Goal: Information Seeking & Learning: Learn about a topic

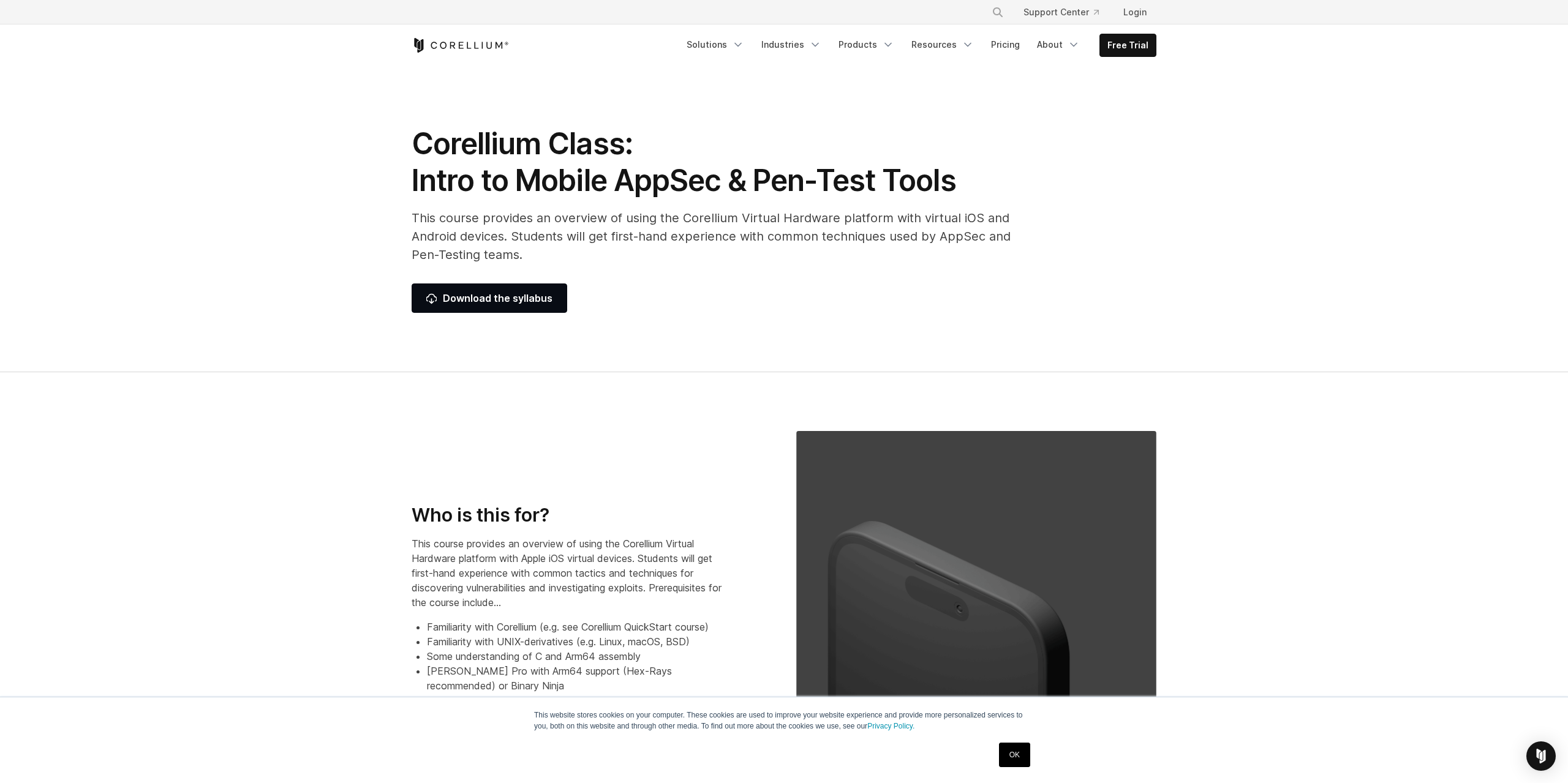
drag, startPoint x: 572, startPoint y: 438, endPoint x: 517, endPoint y: 210, distance: 234.5
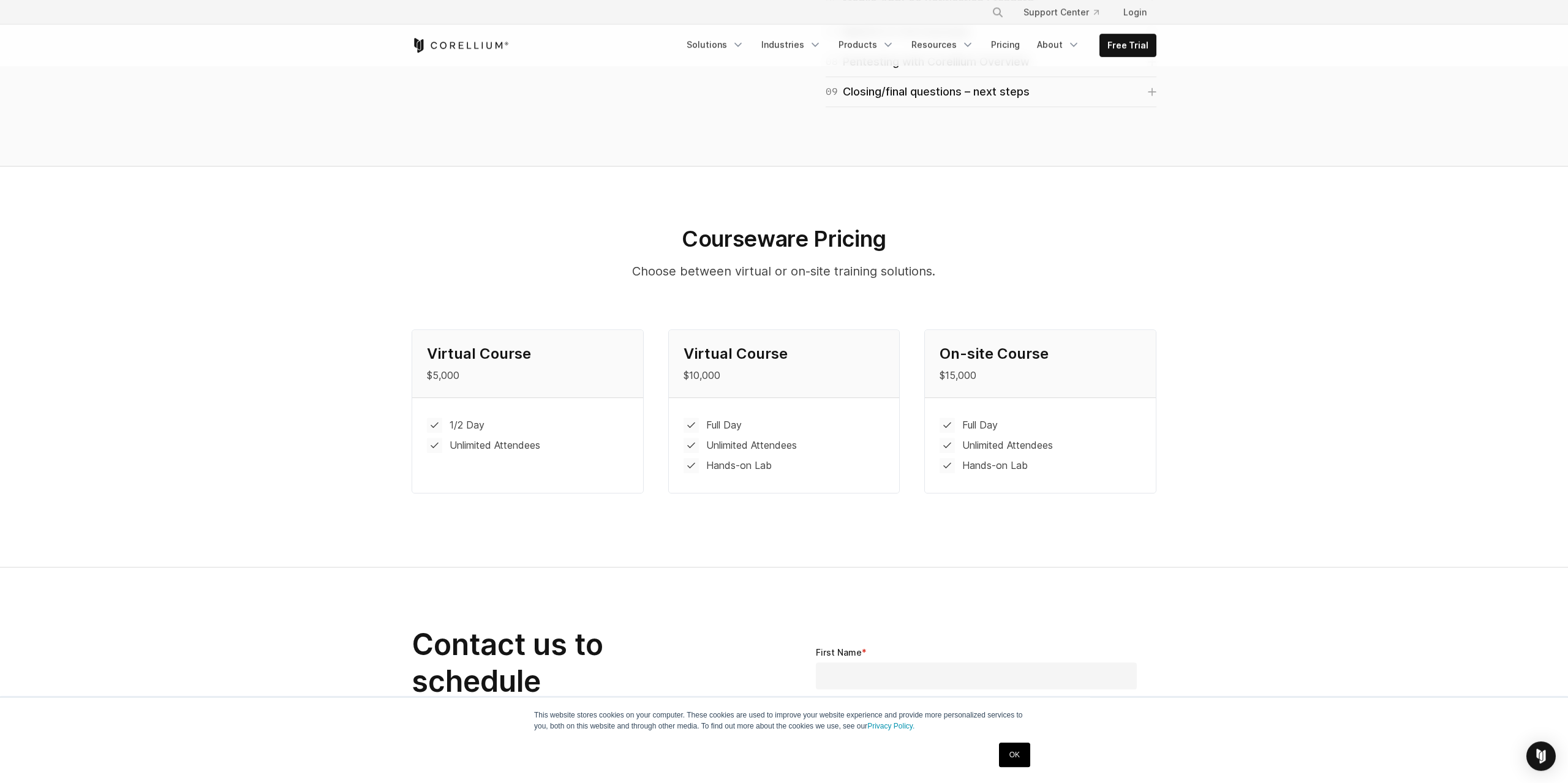
scroll to position [1083, 0]
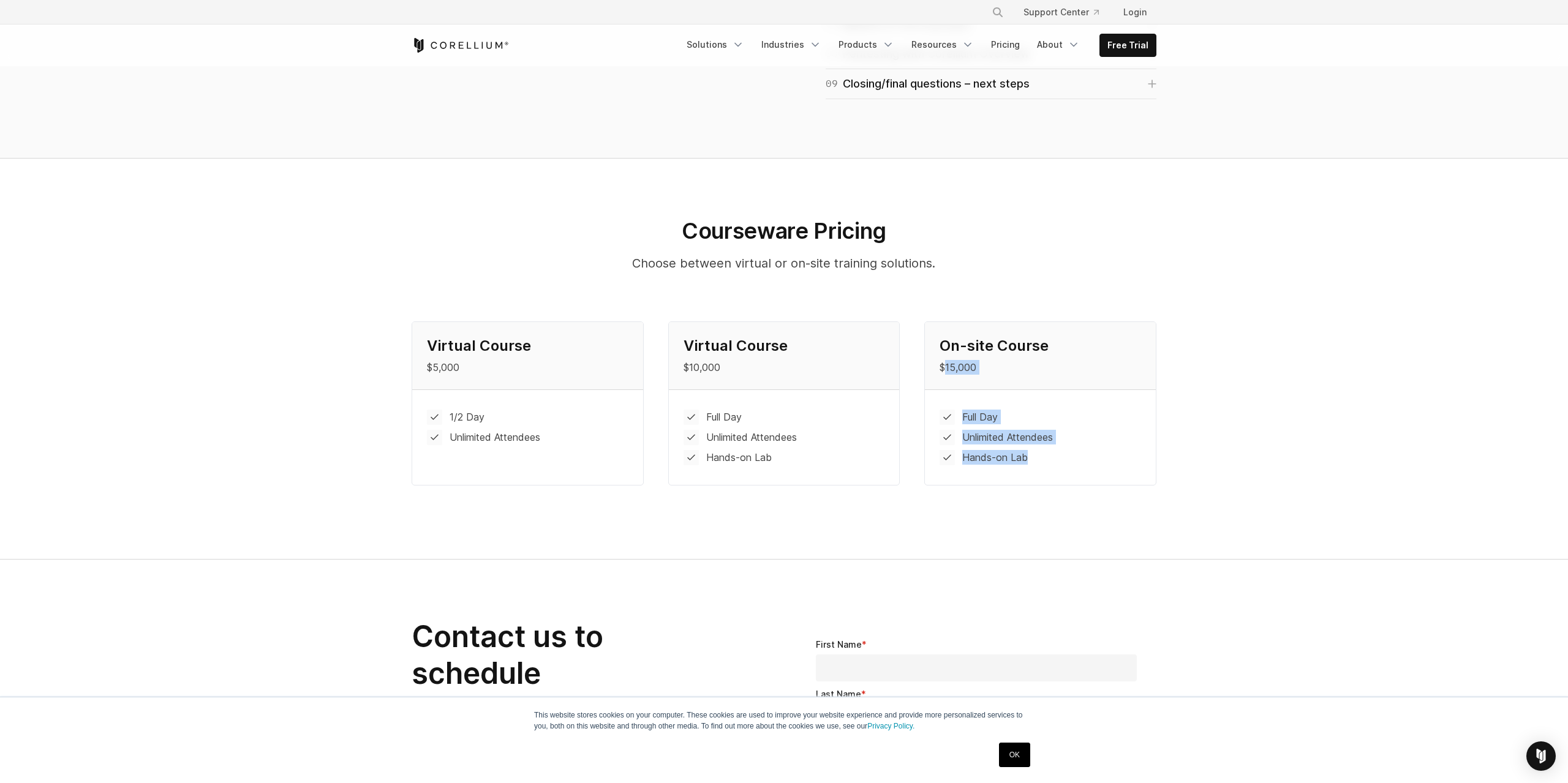
drag, startPoint x: 1056, startPoint y: 460, endPoint x: 946, endPoint y: 356, distance: 151.4
click at [946, 356] on div "On-site Course $15,000 Full Day Unlimited Attendees Hands-on Lab" at bounding box center [1040, 403] width 231 height 163
click at [1014, 437] on li "Unlimited Attendees" at bounding box center [1040, 437] width 202 height 15
drag, startPoint x: 560, startPoint y: 437, endPoint x: 434, endPoint y: 412, distance: 128.5
click at [434, 412] on ul "1/2 Day Unlimited Attendees" at bounding box center [528, 428] width 202 height 36
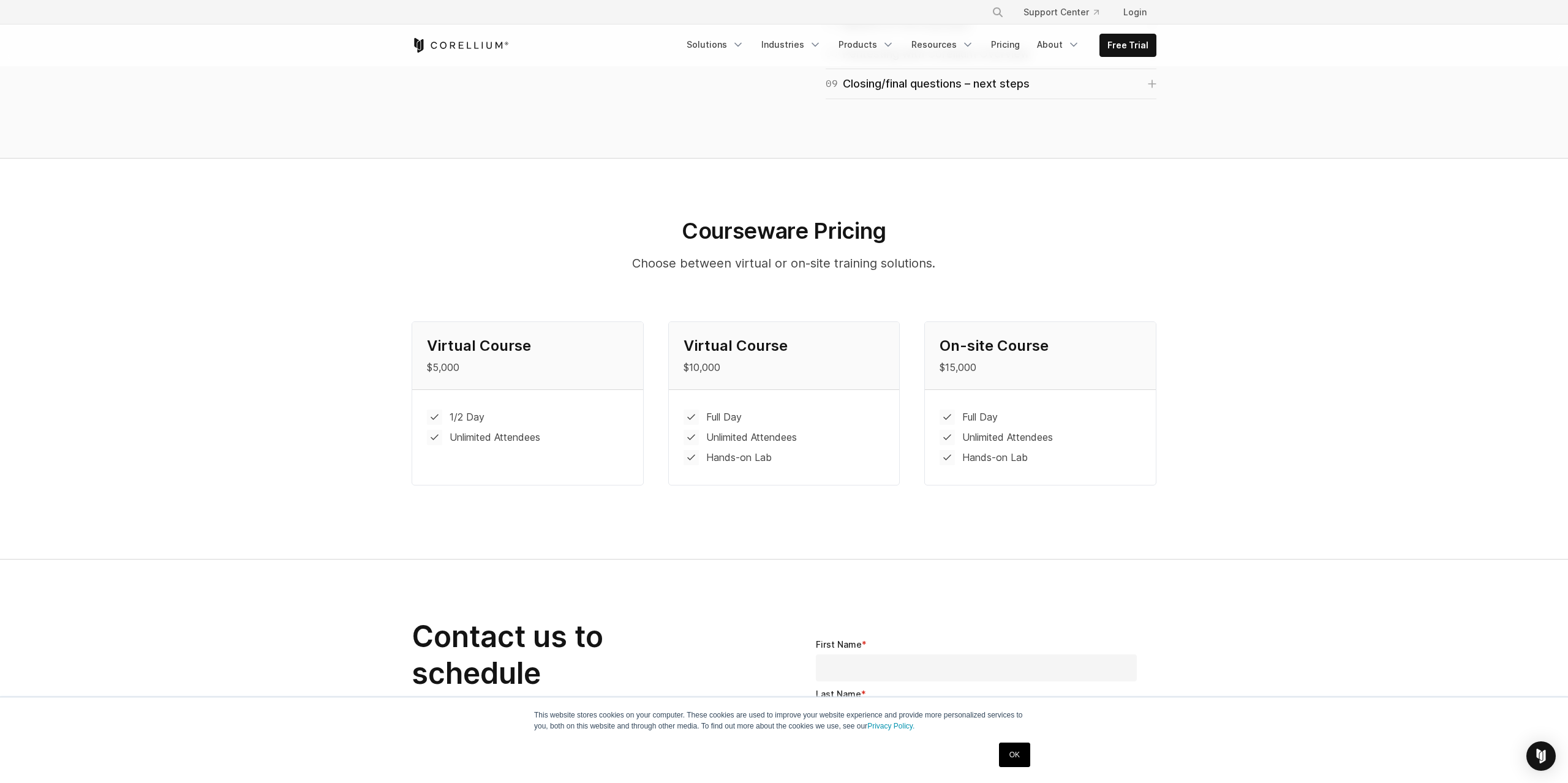
click at [422, 412] on div "1/2 Day Unlimited Attendees" at bounding box center [528, 428] width 231 height 75
drag, startPoint x: 423, startPoint y: 396, endPoint x: 546, endPoint y: 446, distance: 132.8
click at [541, 446] on div "1/2 Day Unlimited Attendees" at bounding box center [528, 428] width 231 height 75
click at [551, 449] on div "1/2 Day Unlimited Attendees" at bounding box center [528, 428] width 231 height 75
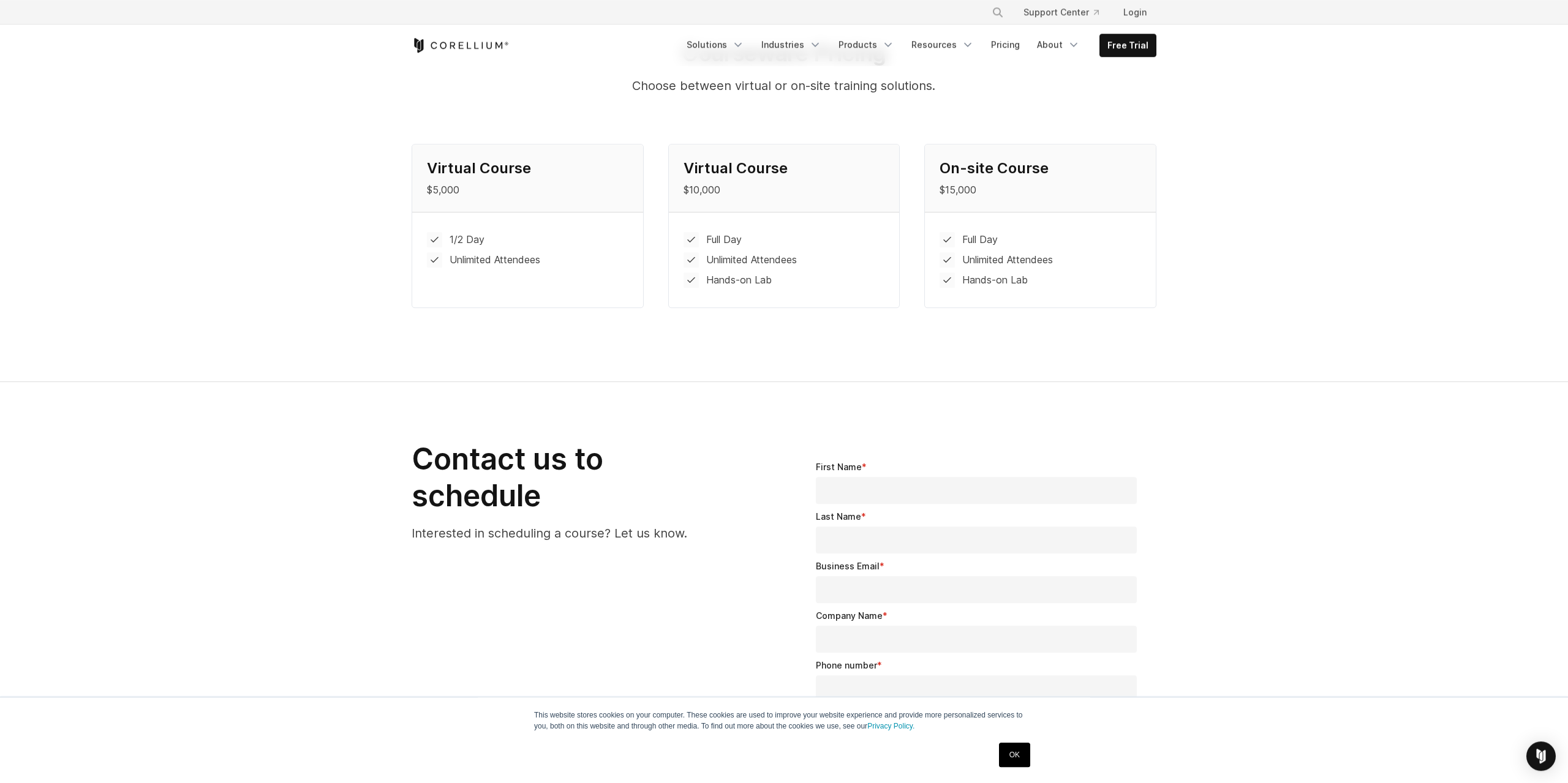
scroll to position [2107, 0]
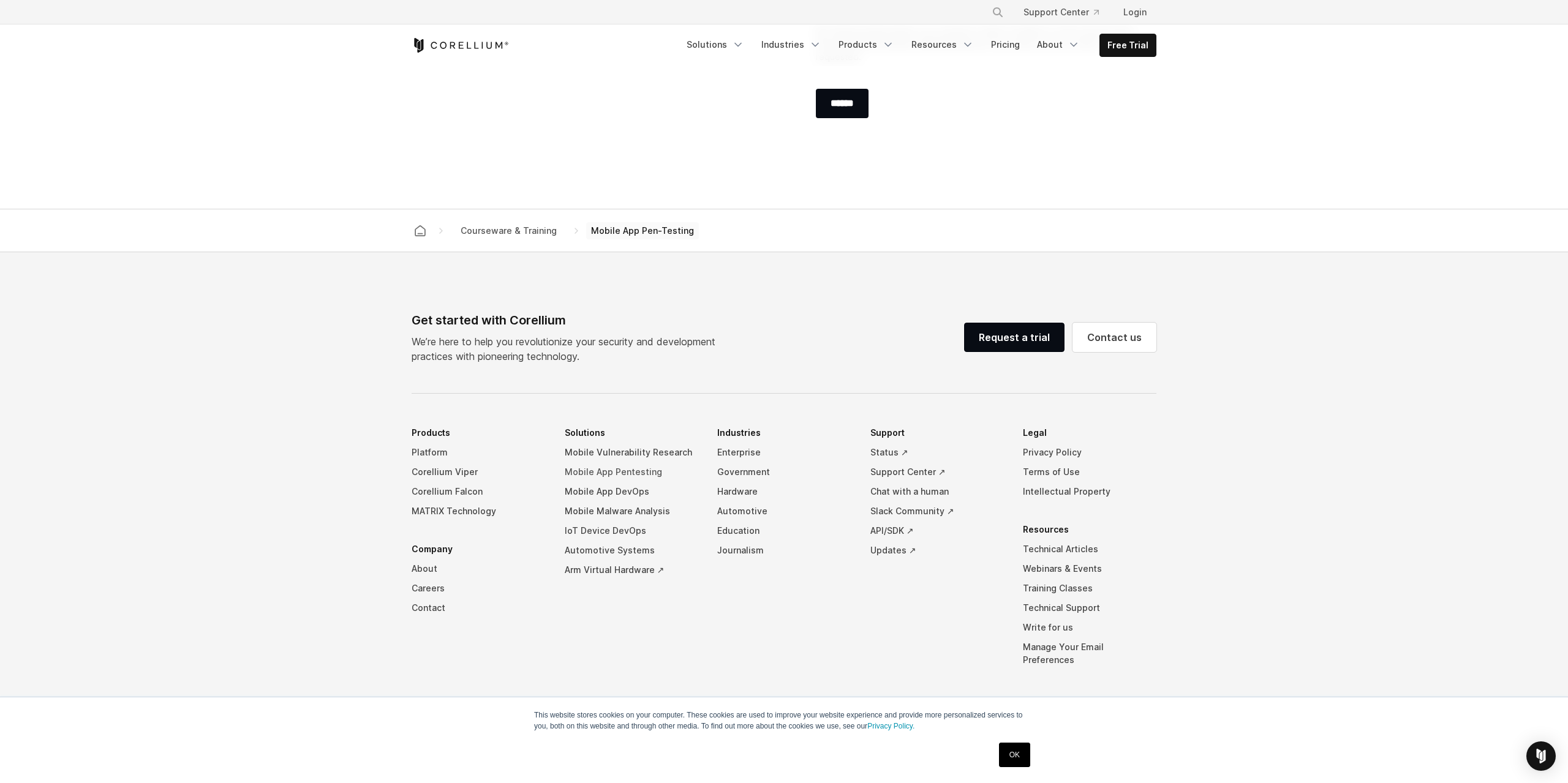
drag, startPoint x: 666, startPoint y: 194, endPoint x: 636, endPoint y: 460, distance: 267.7
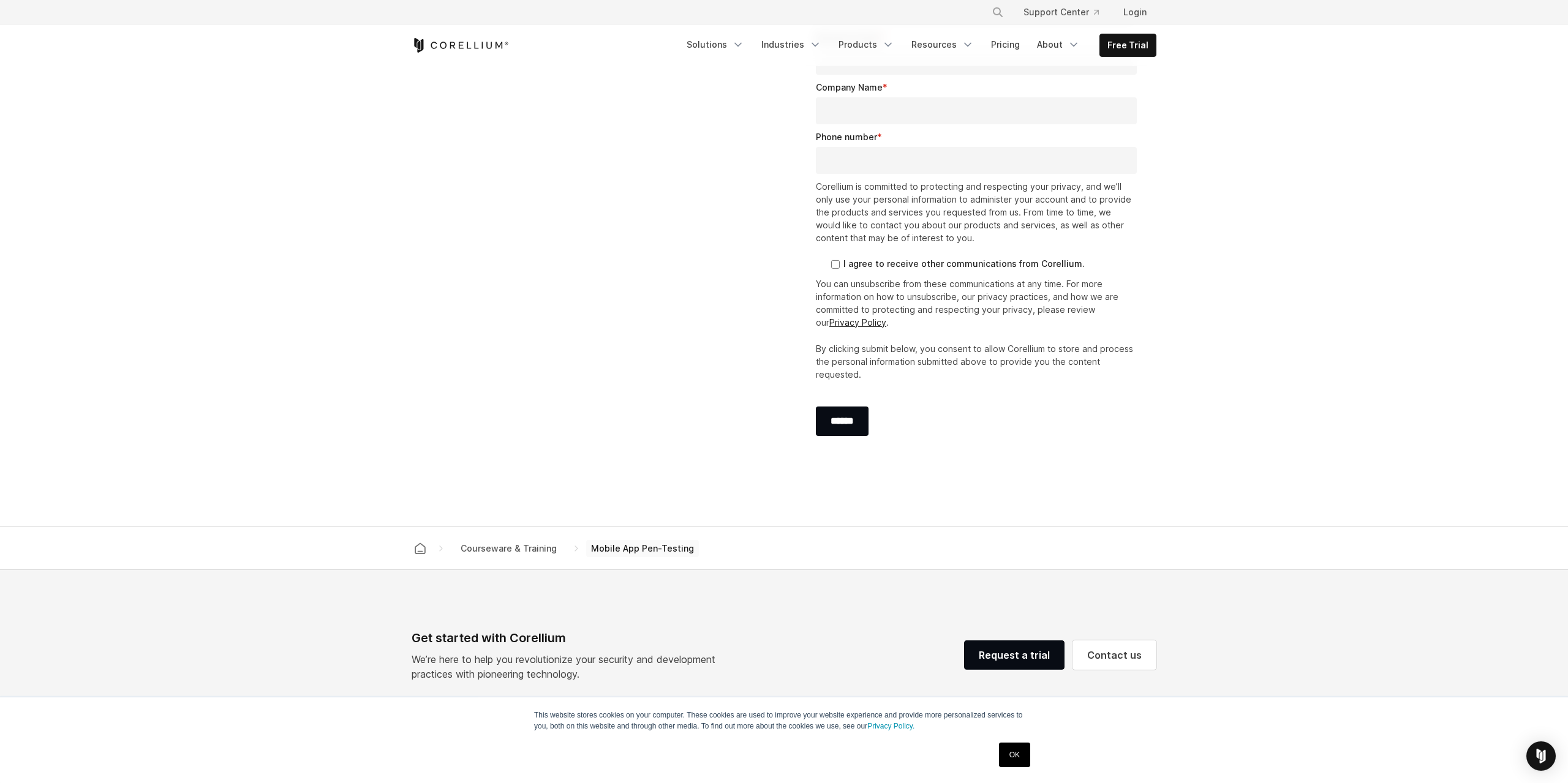
scroll to position [1725, 0]
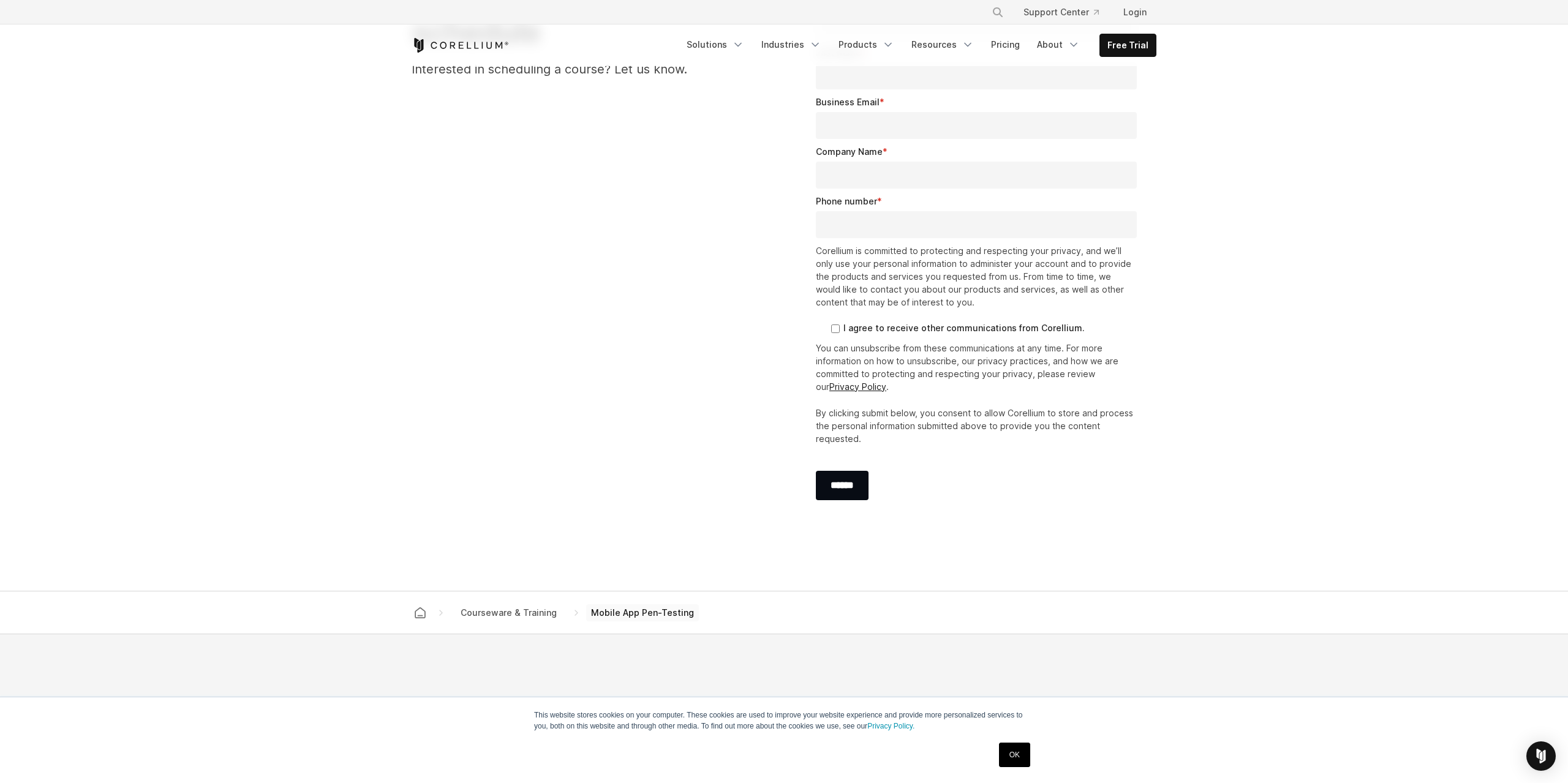
click at [474, 47] on icon "Corellium Home" at bounding box center [460, 46] width 98 height 15
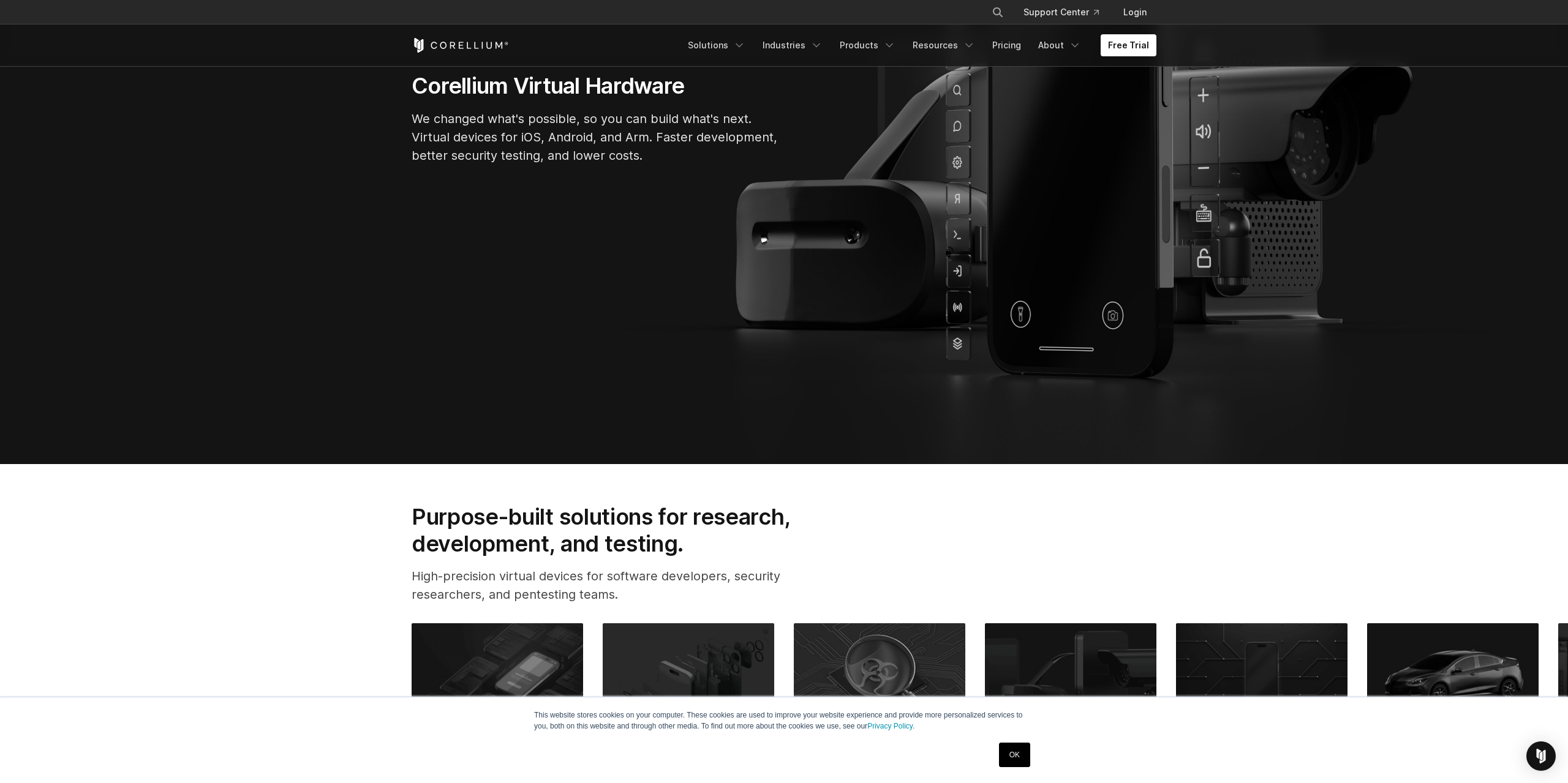
scroll to position [573, 0]
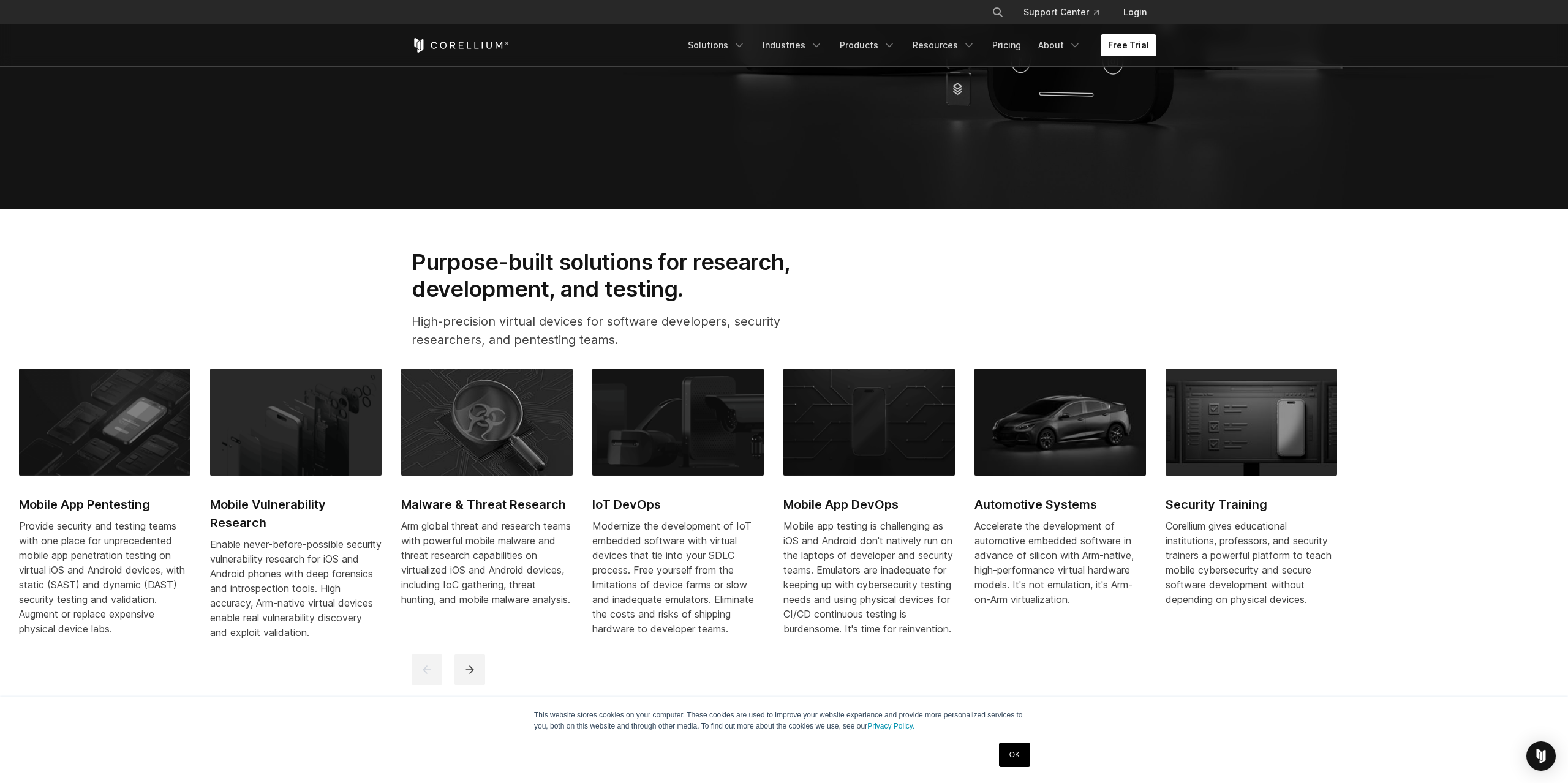
drag, startPoint x: 1408, startPoint y: 552, endPoint x: 1041, endPoint y: 524, distance: 368.1
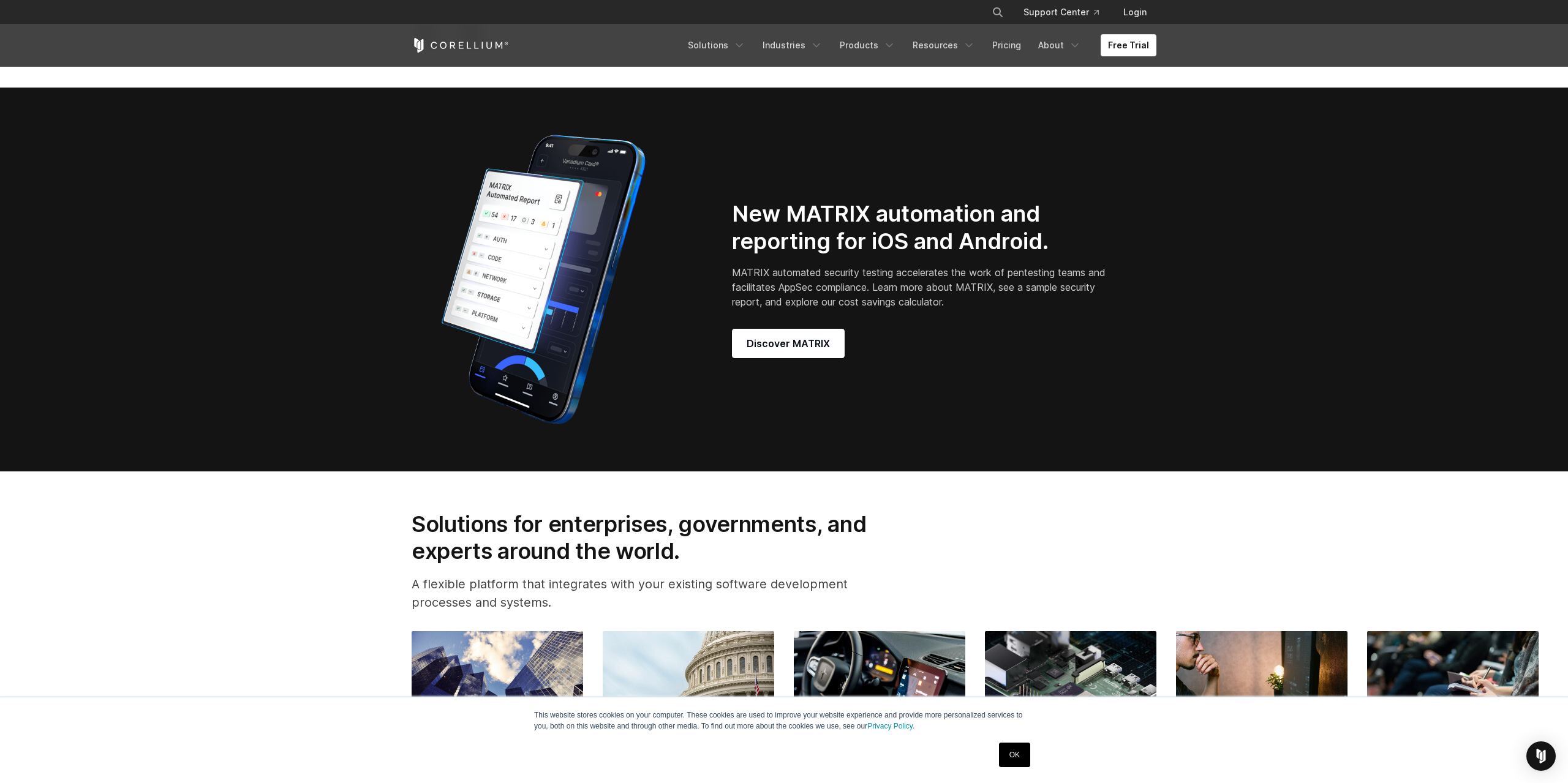
scroll to position [1019, 0]
